Goal: Find specific page/section: Find specific page/section

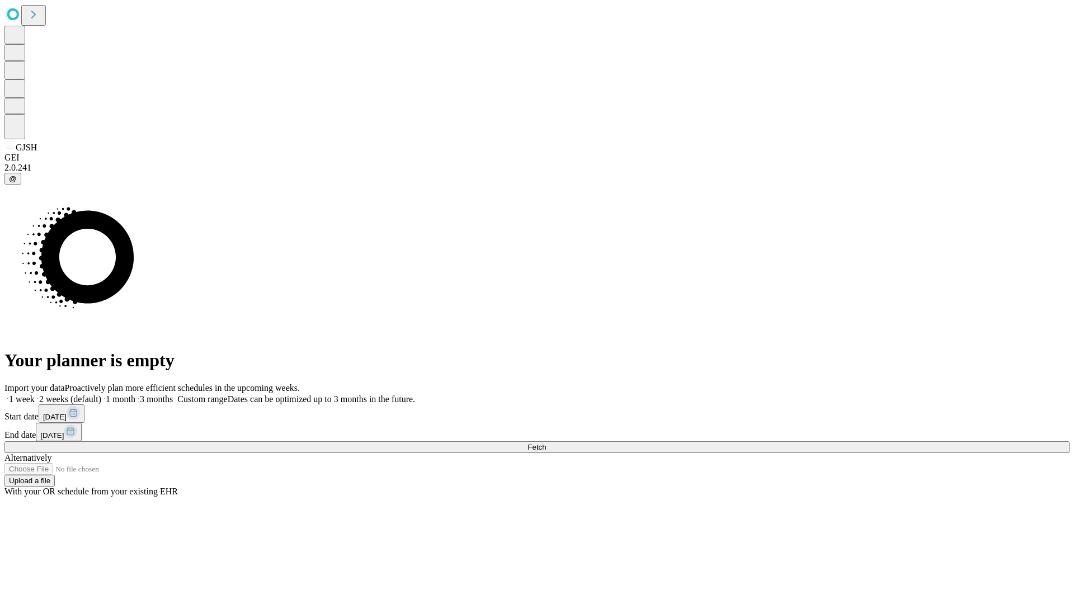
click at [546, 443] on span "Fetch" at bounding box center [536, 447] width 18 height 8
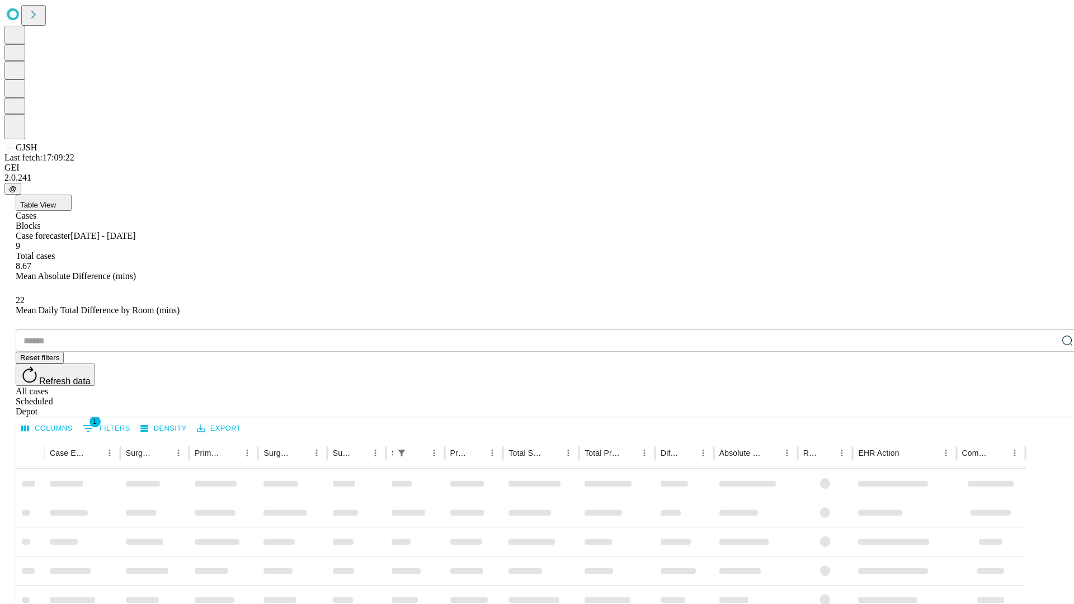
click at [1045, 407] on div "Depot" at bounding box center [548, 412] width 1065 height 10
